Goal: Browse casually

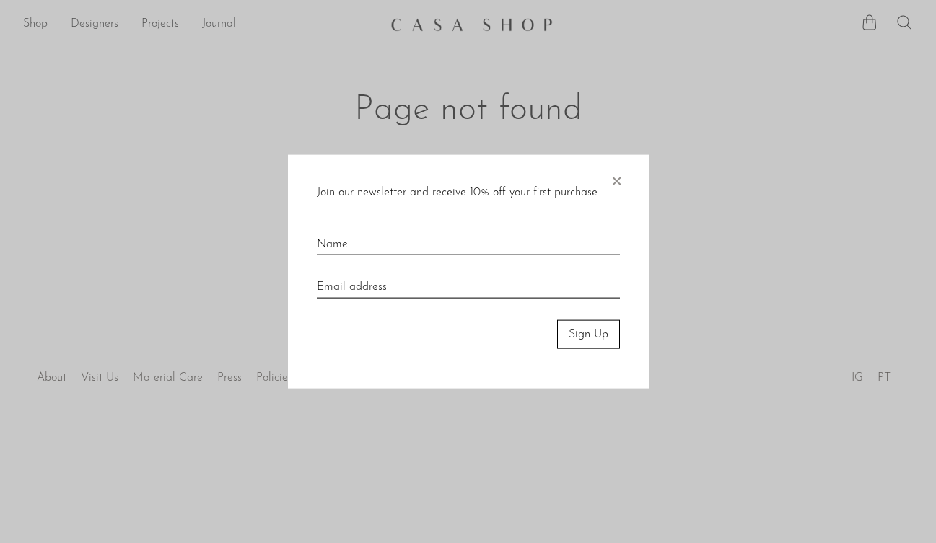
click at [618, 183] on span "×" at bounding box center [616, 177] width 14 height 46
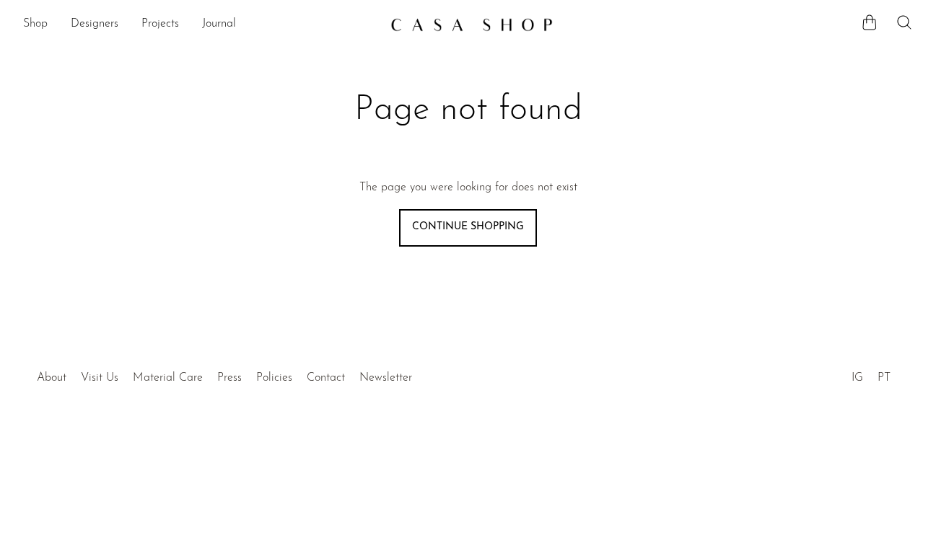
click at [30, 23] on link "Shop" at bounding box center [35, 24] width 25 height 19
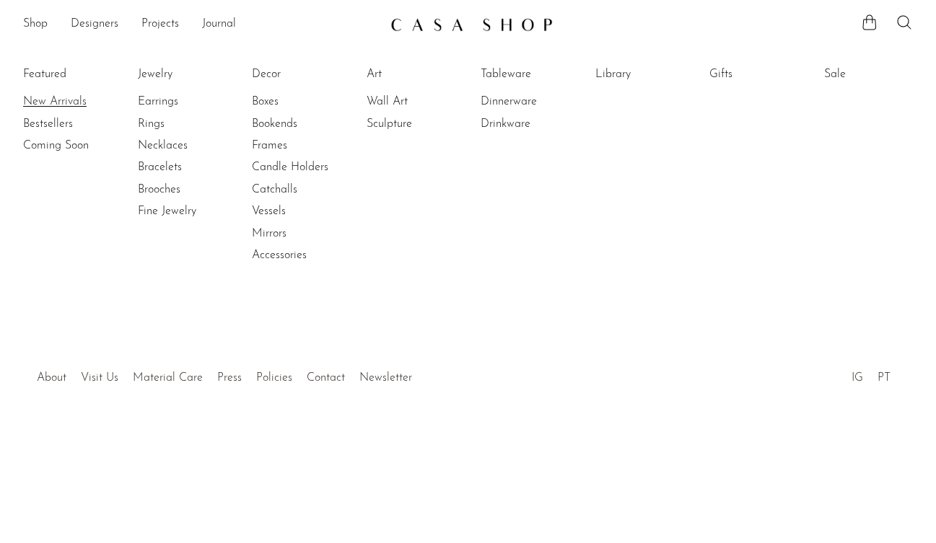
click at [43, 99] on link "New Arrivals" at bounding box center [77, 102] width 108 height 16
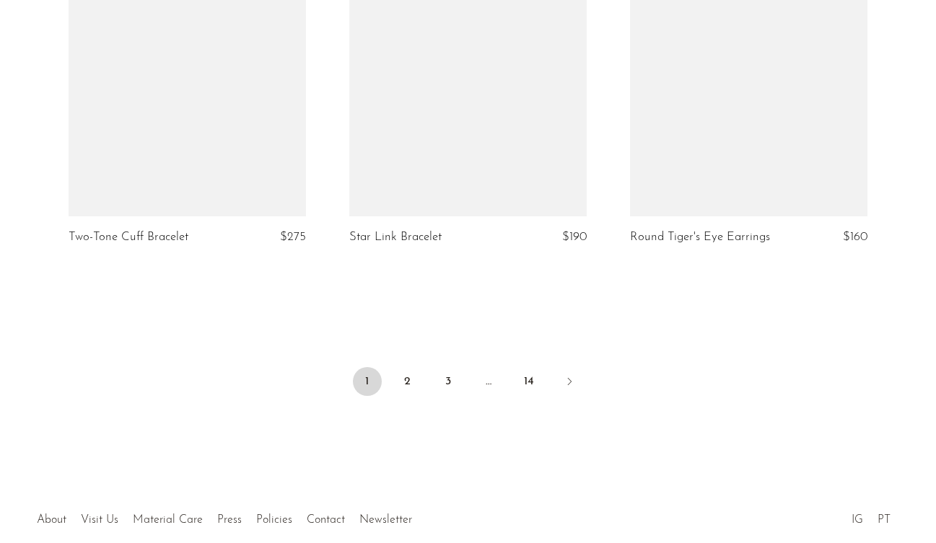
scroll to position [4714, 0]
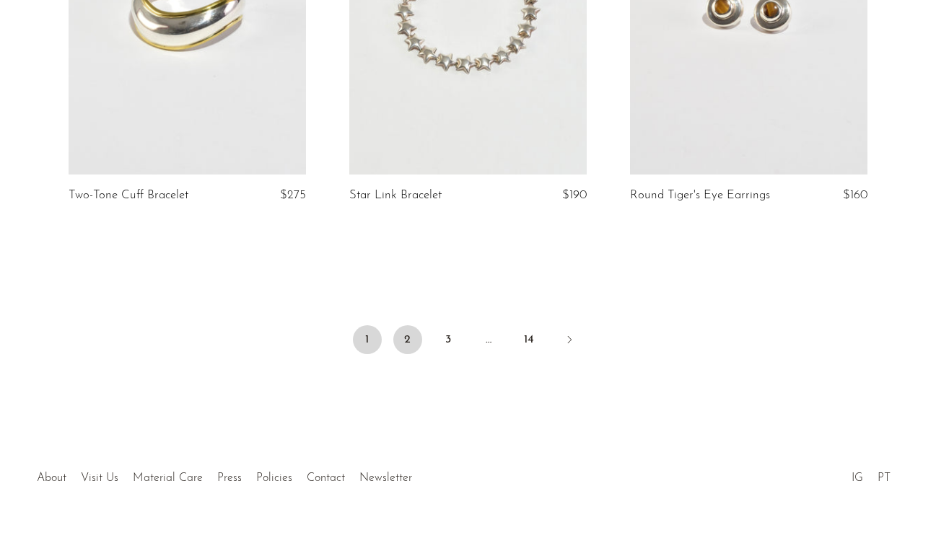
click at [410, 342] on link "2" at bounding box center [407, 339] width 29 height 29
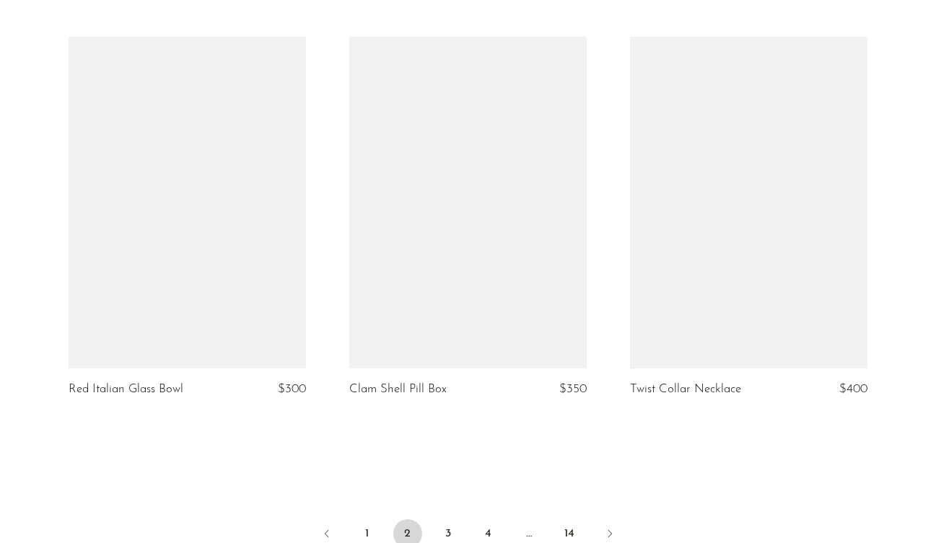
scroll to position [4540, 0]
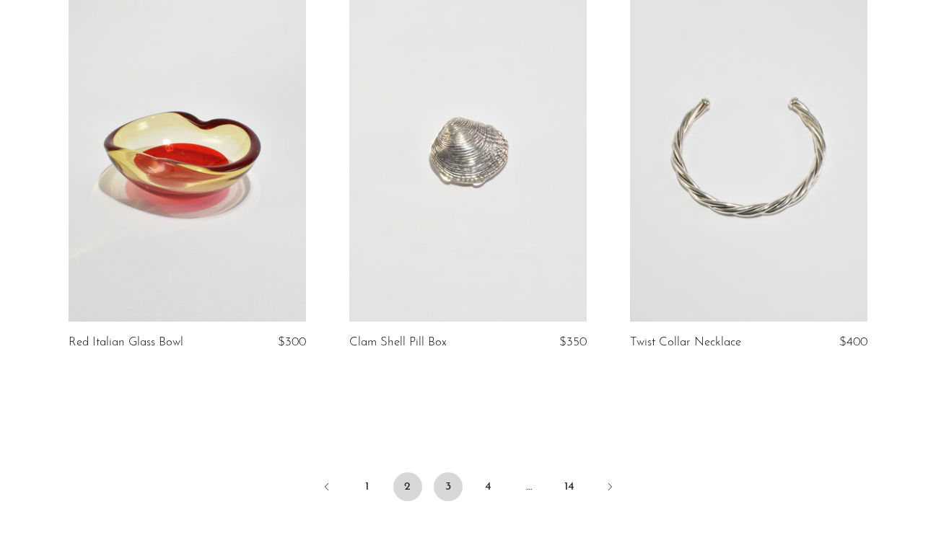
click at [445, 488] on link "3" at bounding box center [448, 487] width 29 height 29
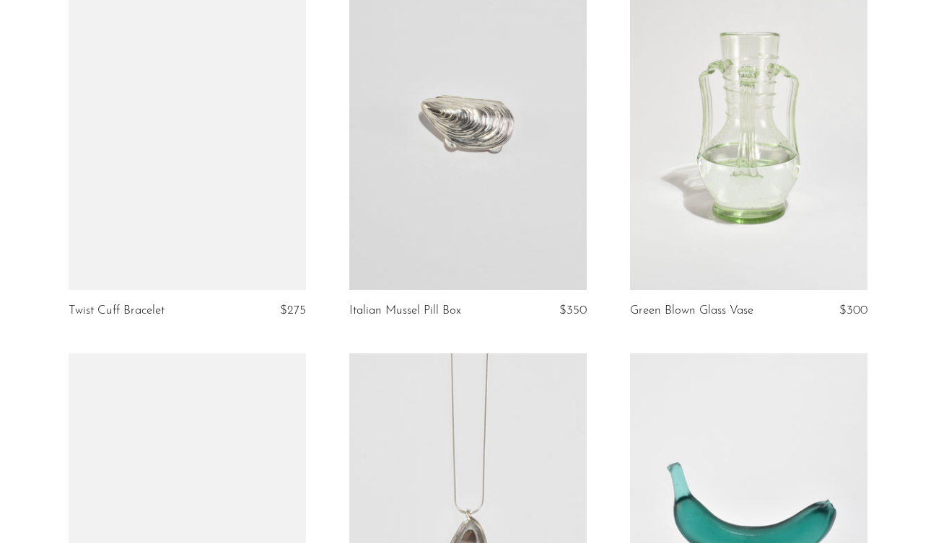
scroll to position [1361, 0]
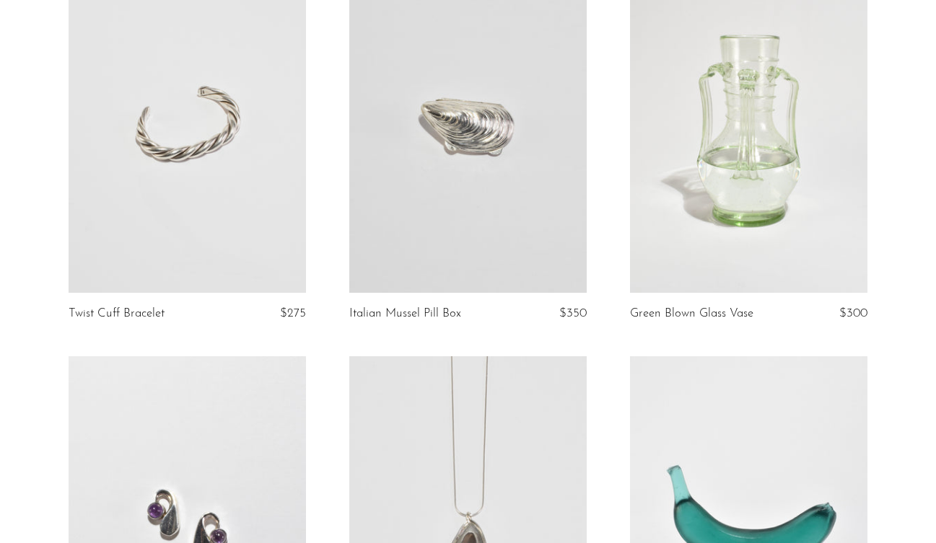
click at [680, 187] on link at bounding box center [748, 126] width 237 height 333
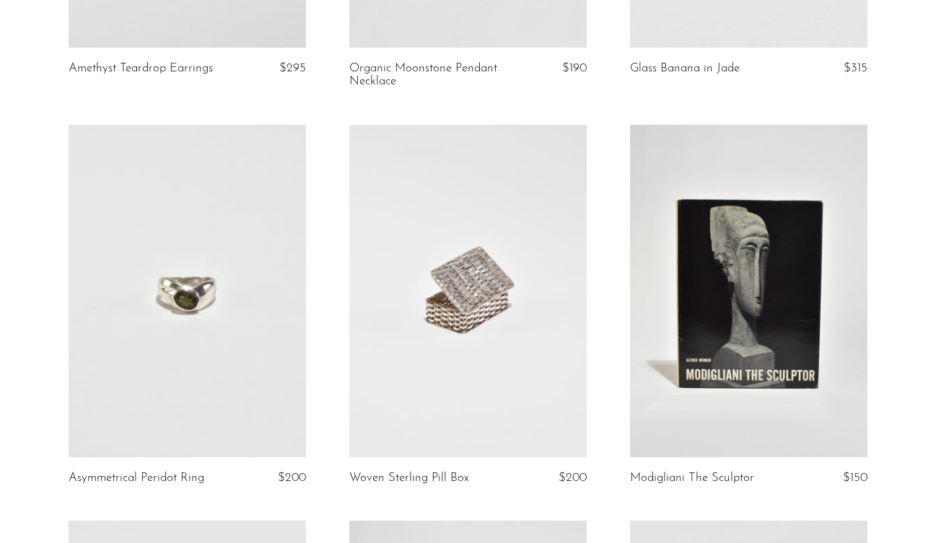
scroll to position [2005, 0]
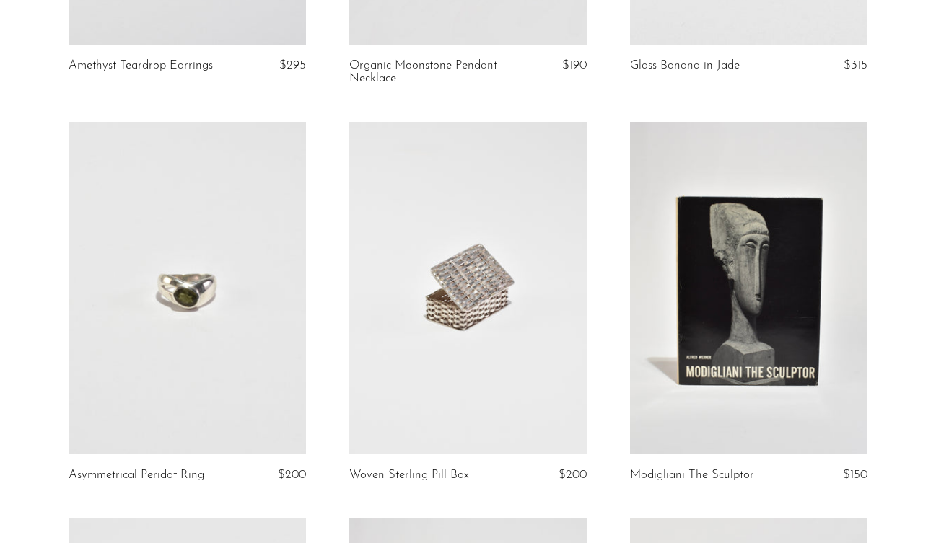
click at [514, 308] on link at bounding box center [467, 288] width 237 height 333
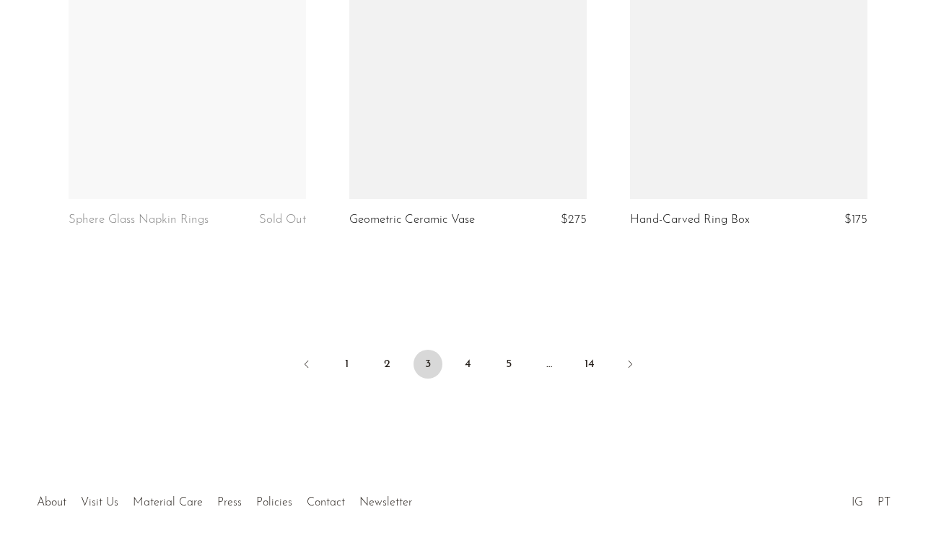
scroll to position [4719, 0]
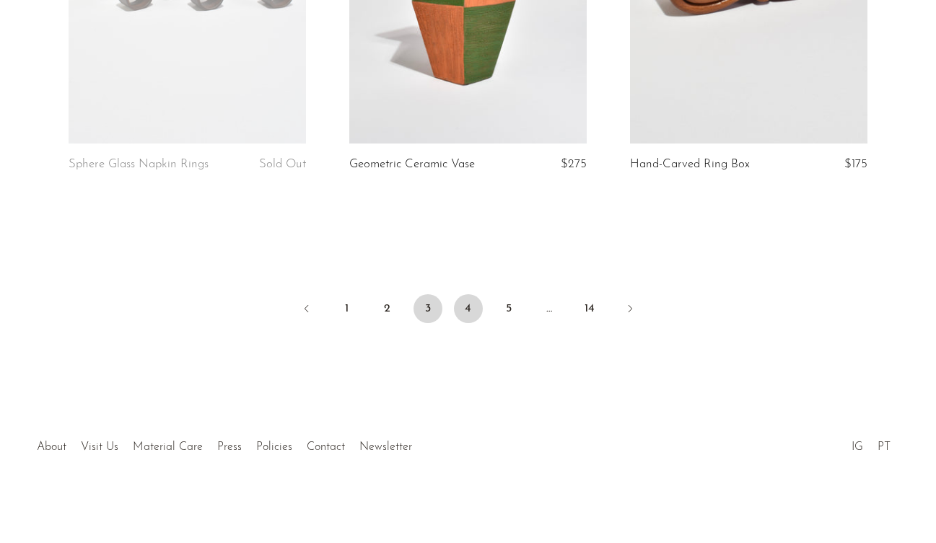
click at [471, 317] on link "4" at bounding box center [468, 308] width 29 height 29
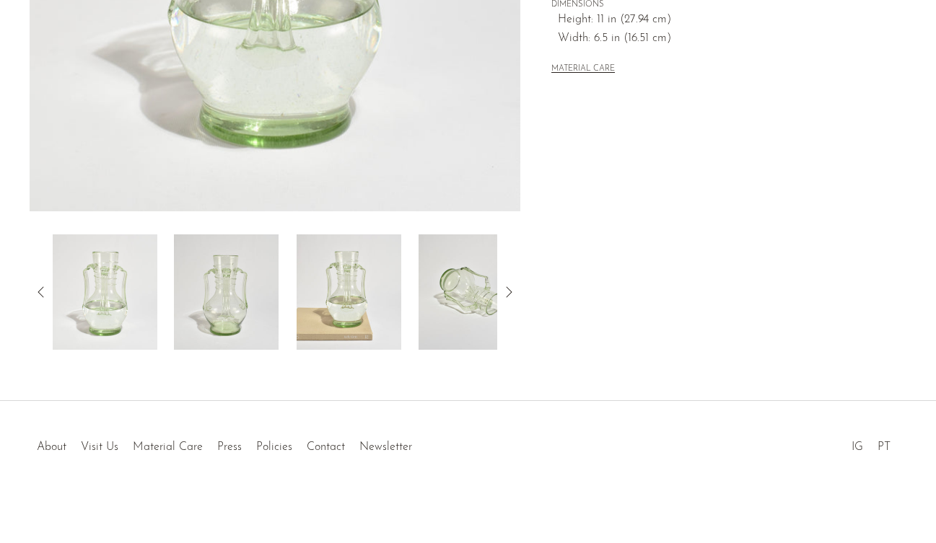
scroll to position [221, 0]
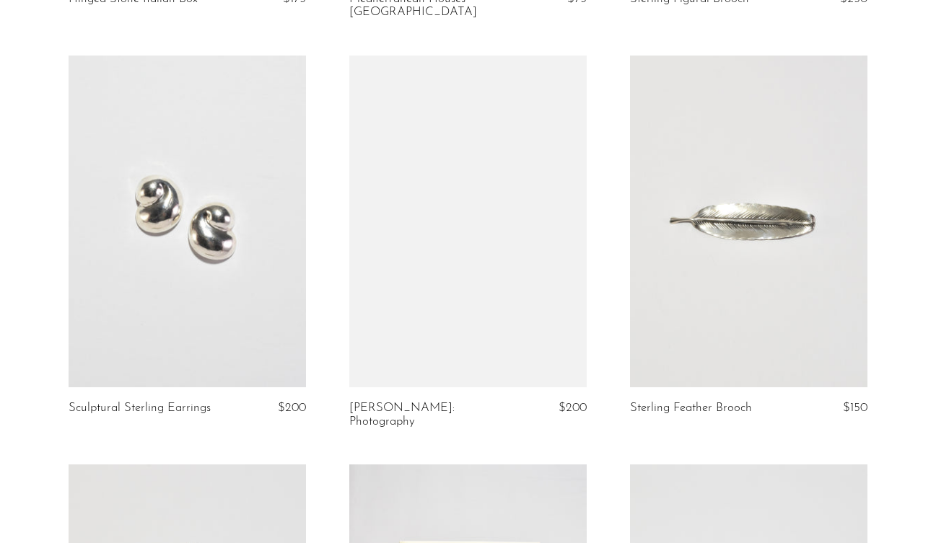
scroll to position [1909, 0]
